Goal: Task Accomplishment & Management: Manage account settings

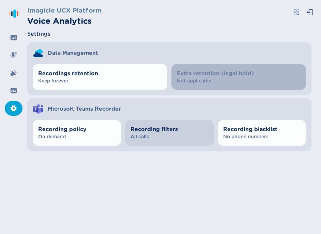
click at [140, 133] on span "Recording filters" at bounding box center [168, 129] width 77 height 8
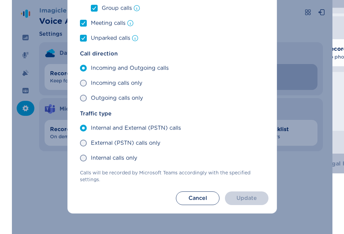
scroll to position [76, 0]
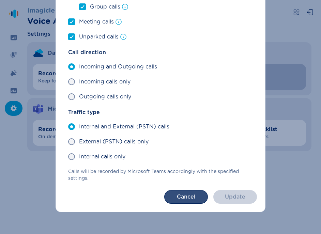
click at [178, 193] on button "Cancel" at bounding box center [186, 197] width 44 height 14
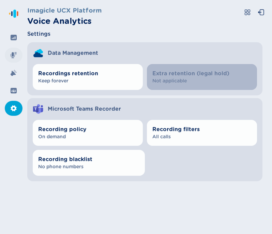
click at [14, 54] on icon at bounding box center [14, 55] width 6 height 6
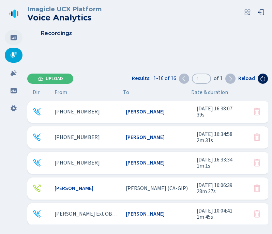
click at [17, 36] on div at bounding box center [14, 37] width 18 height 15
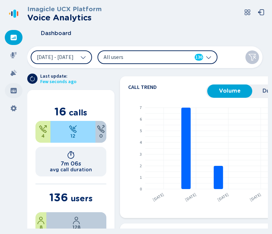
click at [8, 92] on div at bounding box center [14, 90] width 18 height 15
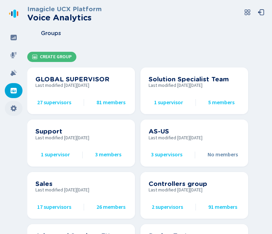
click at [13, 113] on div at bounding box center [14, 108] width 18 height 15
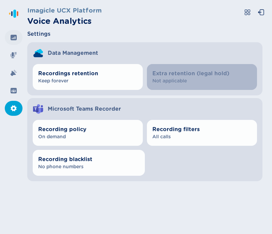
click at [13, 37] on icon at bounding box center [14, 37] width 6 height 5
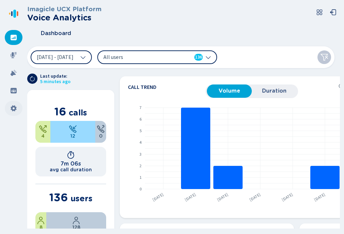
drag, startPoint x: 24, startPoint y: 110, endPoint x: 19, endPoint y: 111, distance: 5.5
click at [19, 111] on nav at bounding box center [13, 117] width 27 height 234
click at [19, 111] on div at bounding box center [14, 108] width 18 height 15
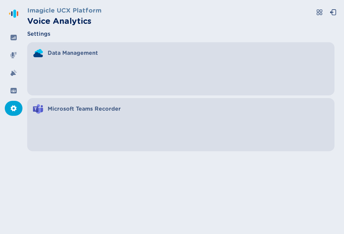
click at [62, 137] on li "Recording policy On demand" at bounding box center [81, 133] width 96 height 26
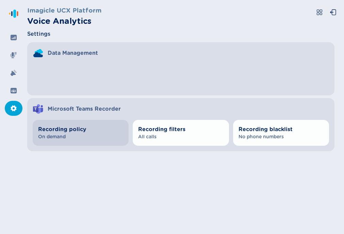
click at [69, 138] on span "On demand" at bounding box center [80, 137] width 85 height 7
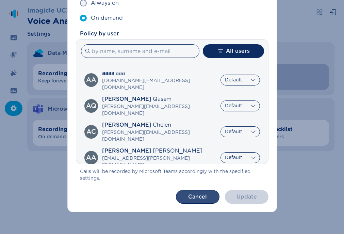
click at [195, 199] on button "Cancel" at bounding box center [198, 197] width 44 height 14
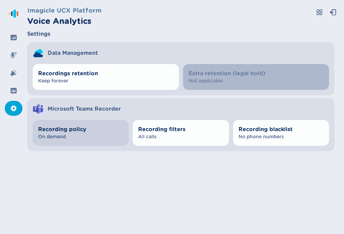
click at [87, 135] on span "On demand" at bounding box center [80, 137] width 85 height 7
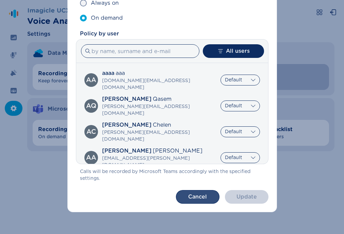
click at [206, 194] on button "Cancel" at bounding box center [198, 197] width 44 height 14
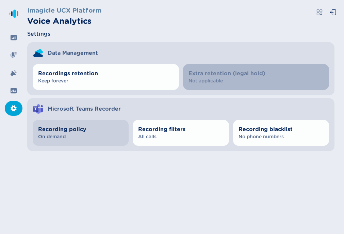
click at [46, 127] on span "Recording policy" at bounding box center [80, 129] width 85 height 8
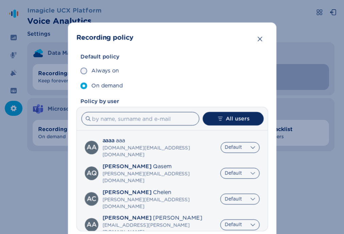
scroll to position [67, 0]
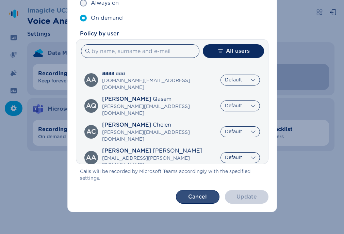
click at [191, 195] on button "Cancel" at bounding box center [198, 197] width 44 height 14
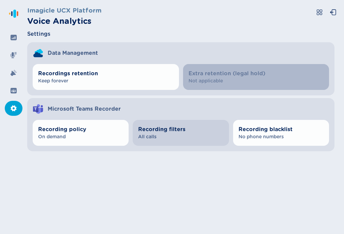
click at [164, 131] on span "Recording filters" at bounding box center [180, 129] width 85 height 8
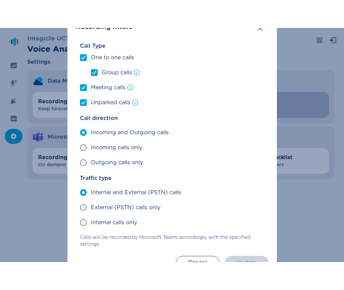
scroll to position [0, 0]
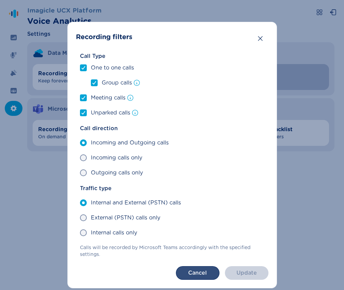
click at [198, 234] on button "Cancel" at bounding box center [198, 273] width 44 height 14
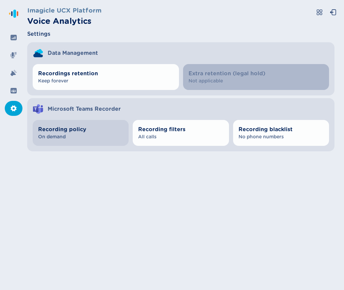
click at [99, 131] on span "Recording policy" at bounding box center [80, 129] width 85 height 8
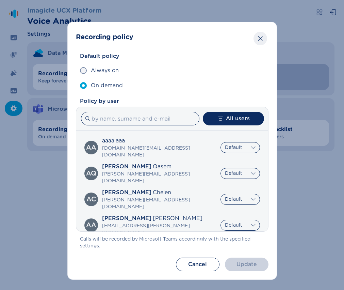
click at [265, 41] on button "Close" at bounding box center [261, 39] width 14 height 14
